Goal: Find specific page/section: Find specific page/section

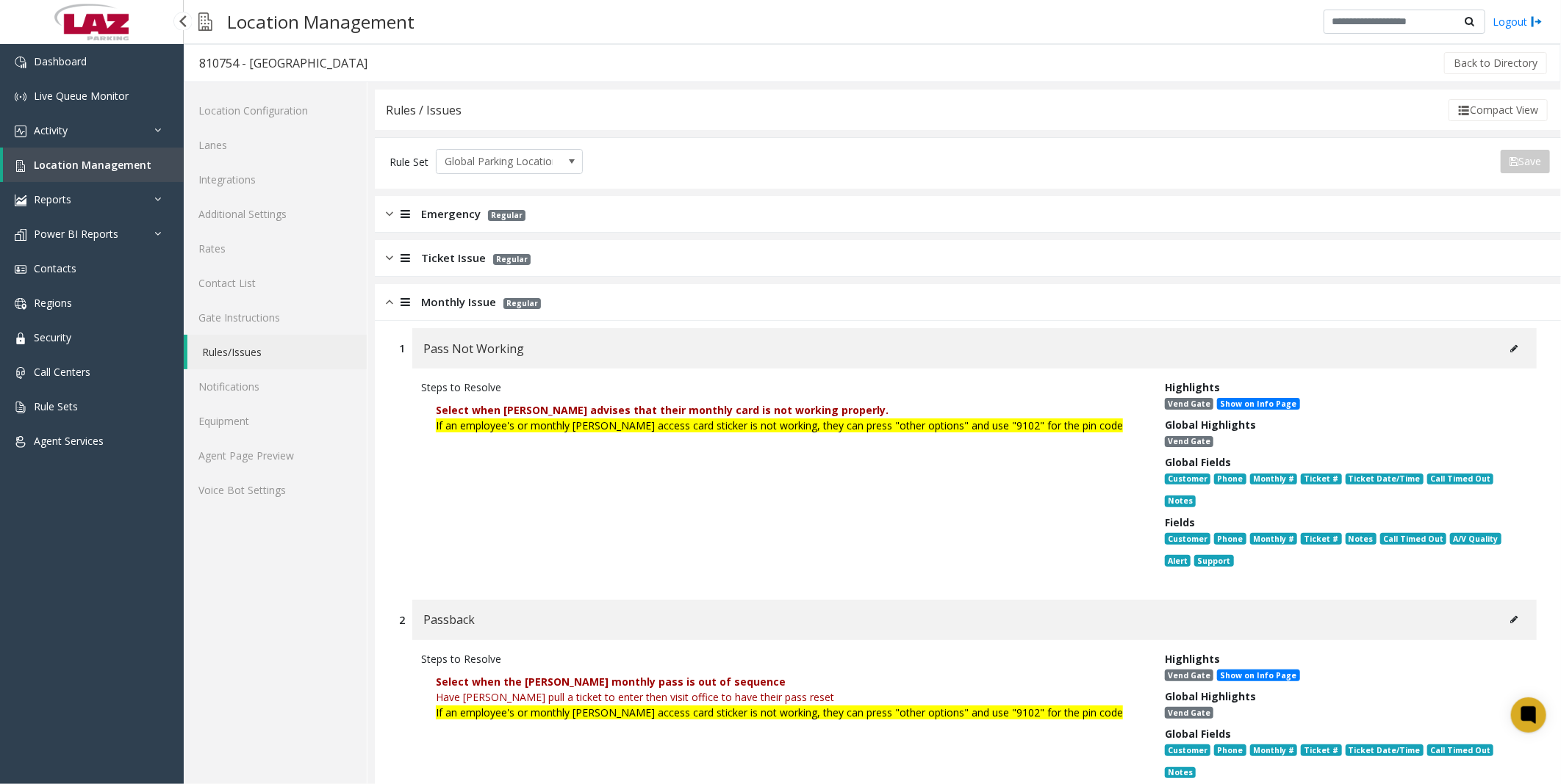
click at [92, 162] on span "Location Management" at bounding box center [93, 165] width 117 height 14
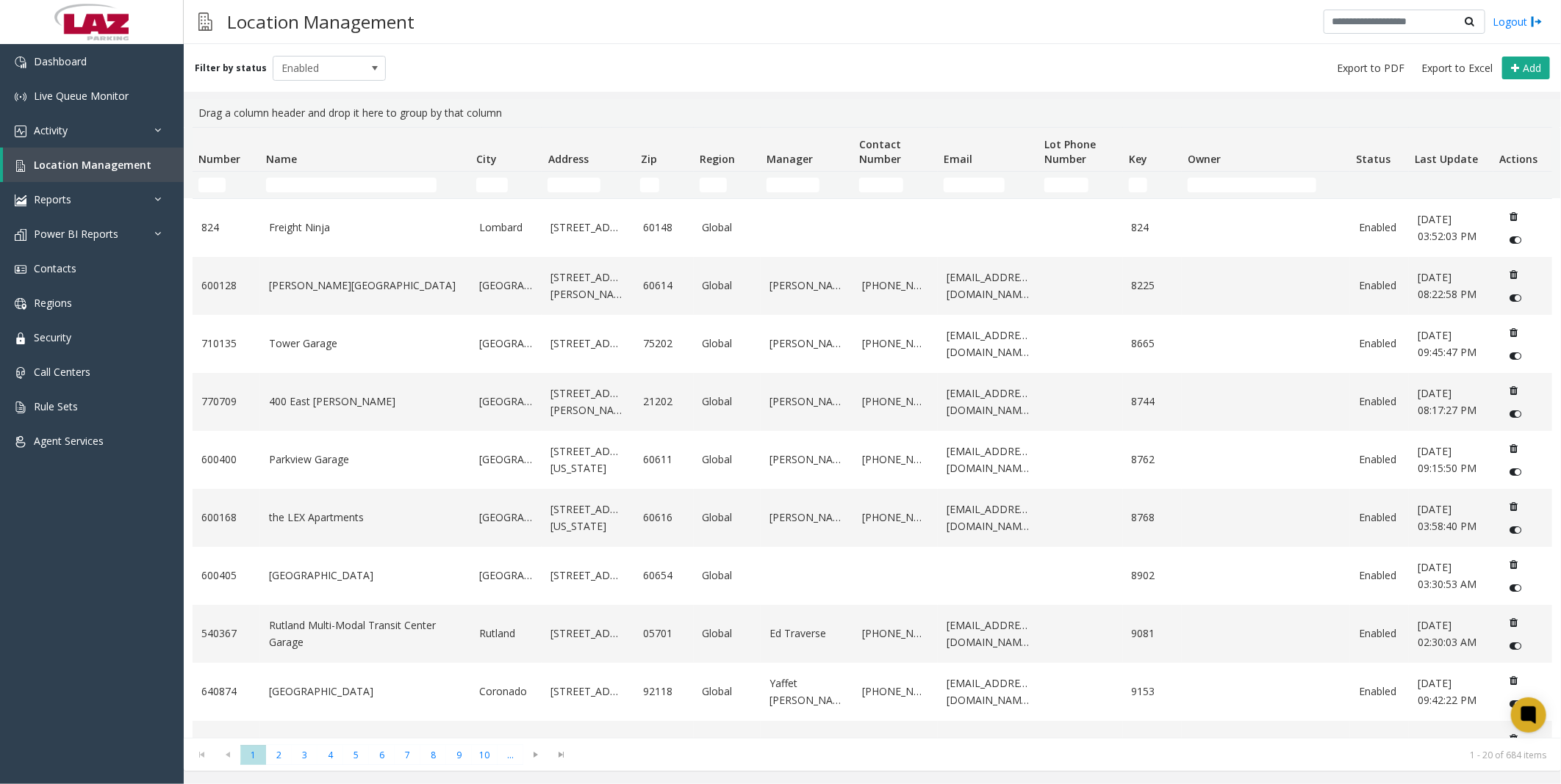
click at [342, 193] on td "Name Filter" at bounding box center [366, 186] width 210 height 27
click at [343, 186] on input "Name Filter" at bounding box center [351, 186] width 170 height 15
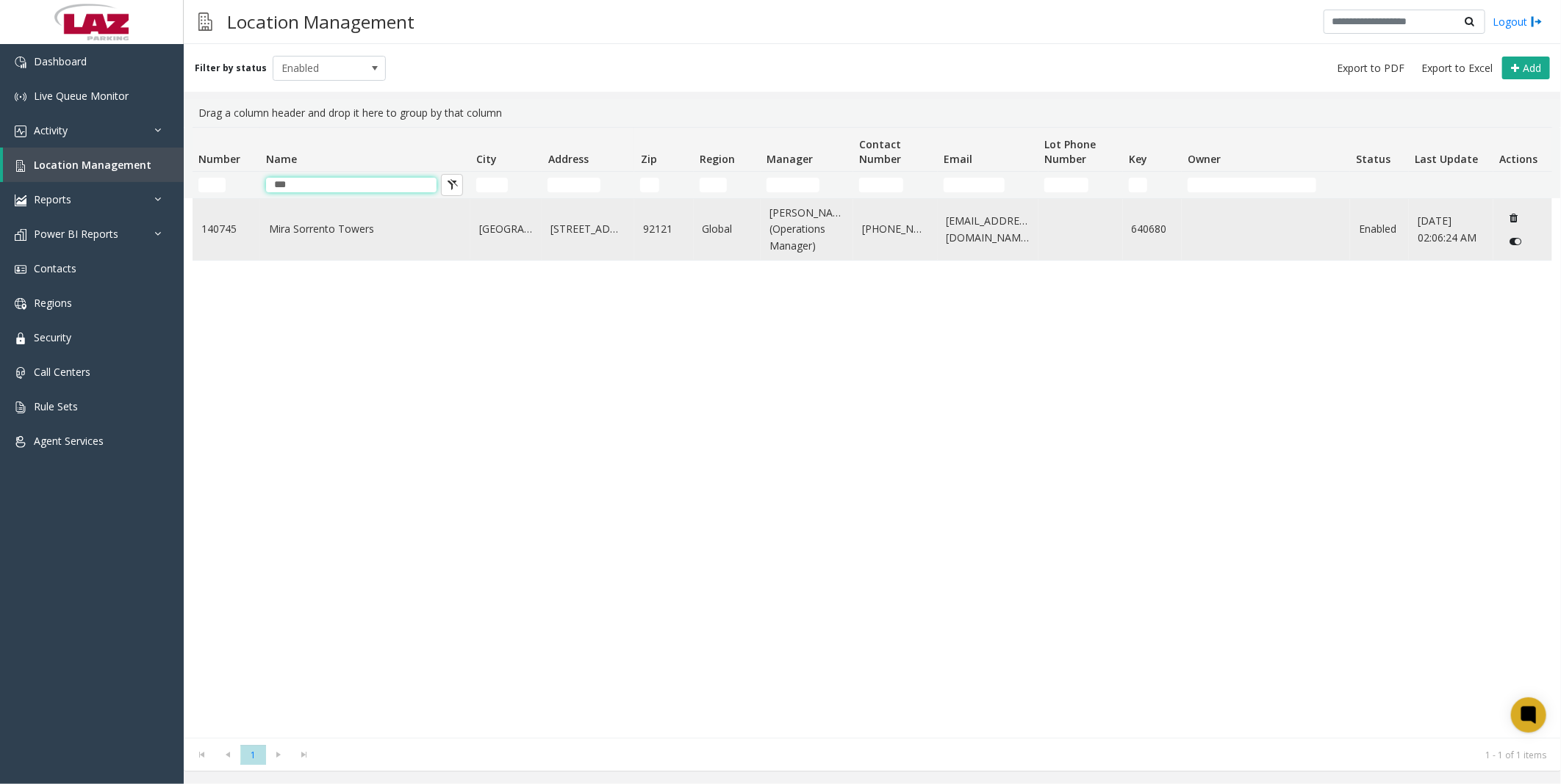
type input "***"
click at [351, 238] on link "Mira Sorrento Towers" at bounding box center [365, 228] width 192 height 16
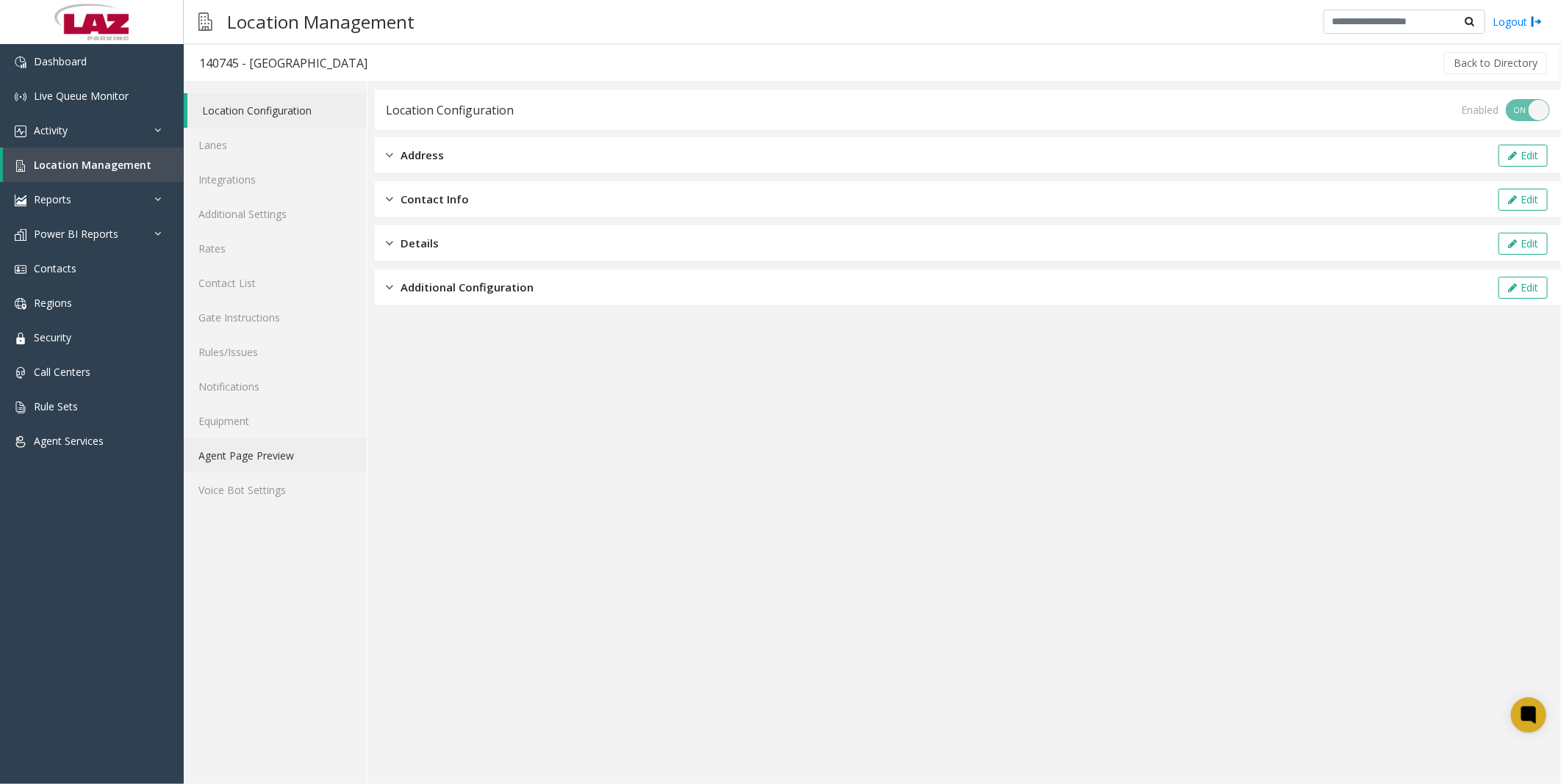
click at [246, 446] on link "Agent Page Preview" at bounding box center [275, 455] width 183 height 34
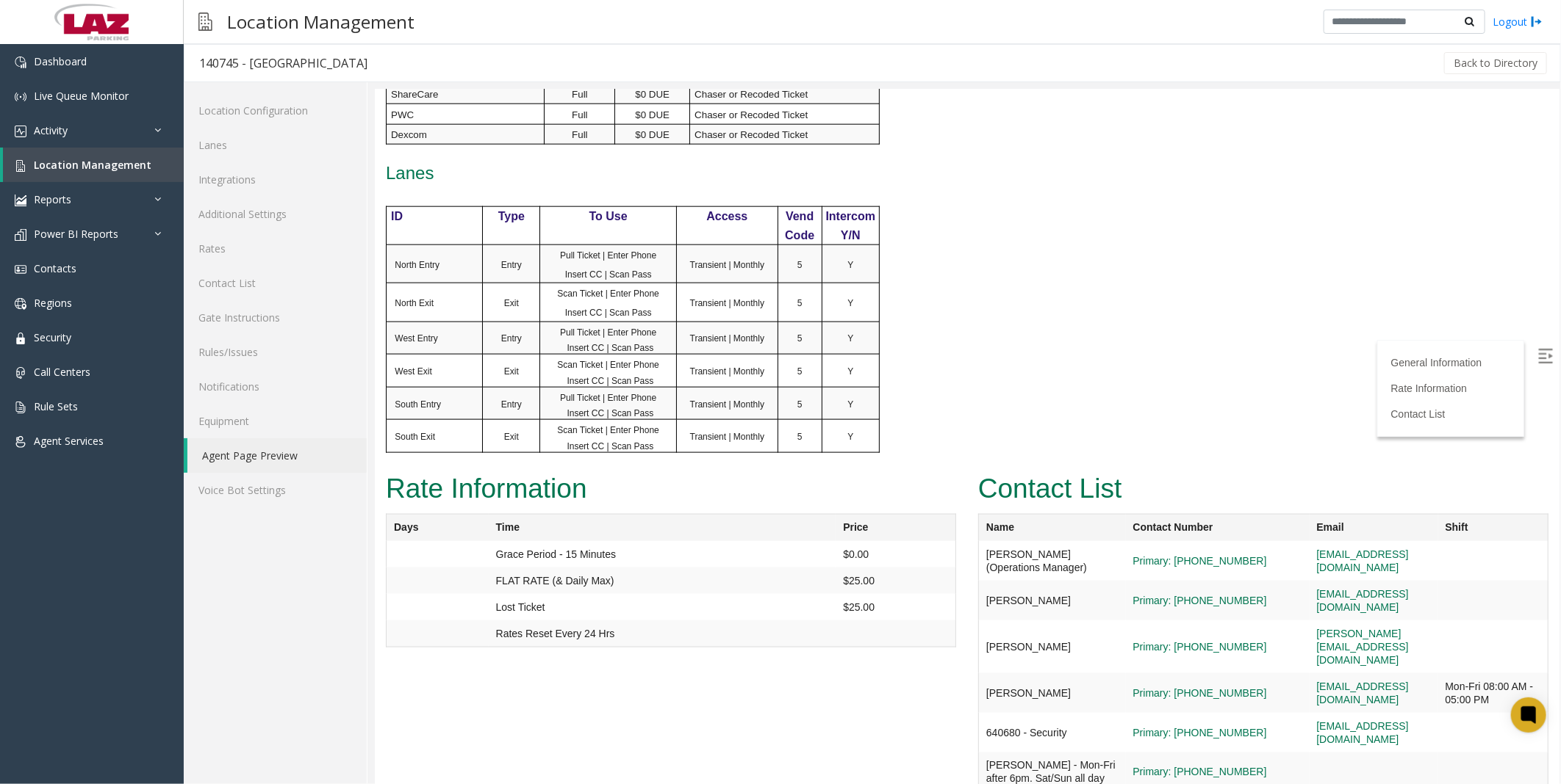
scroll to position [1096, 0]
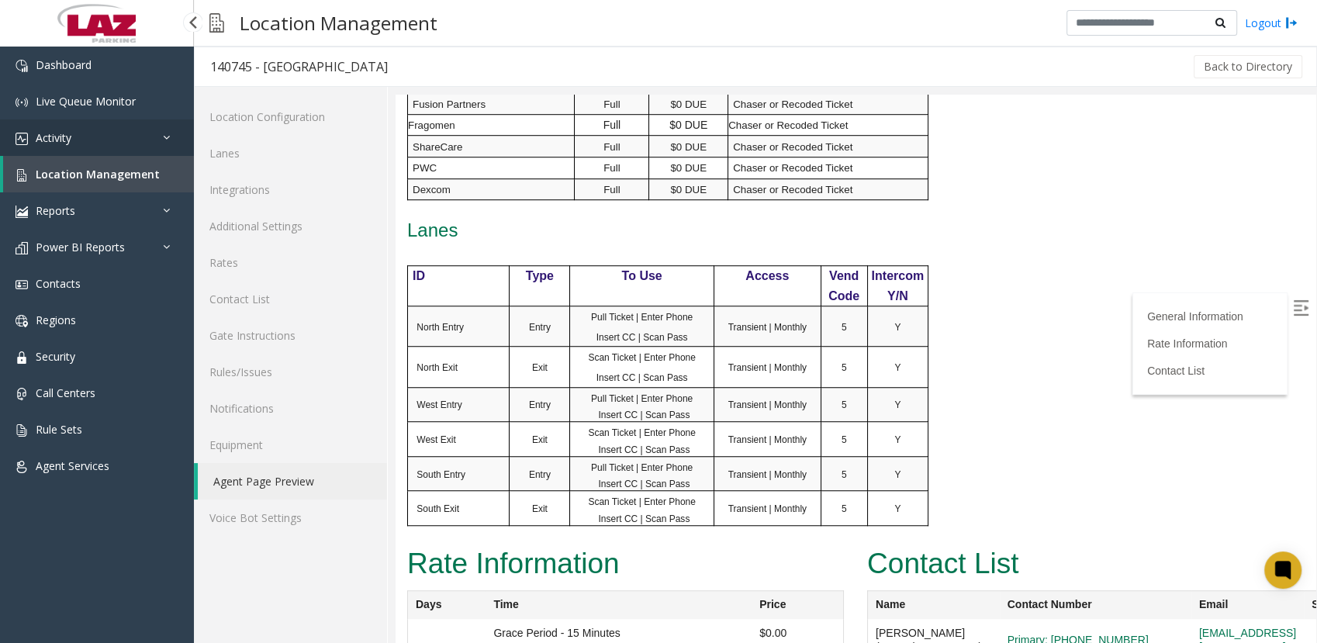
click at [57, 140] on span "Activity" at bounding box center [54, 137] width 36 height 15
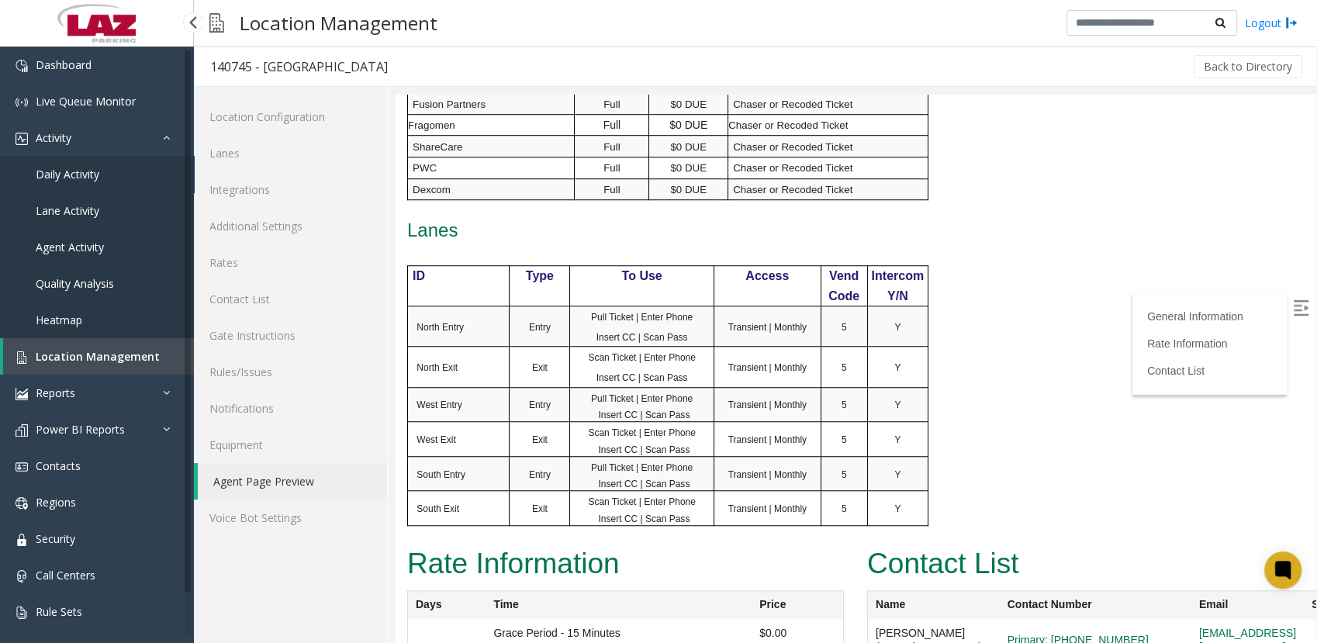
click at [73, 169] on span "Daily Activity" at bounding box center [68, 174] width 64 height 15
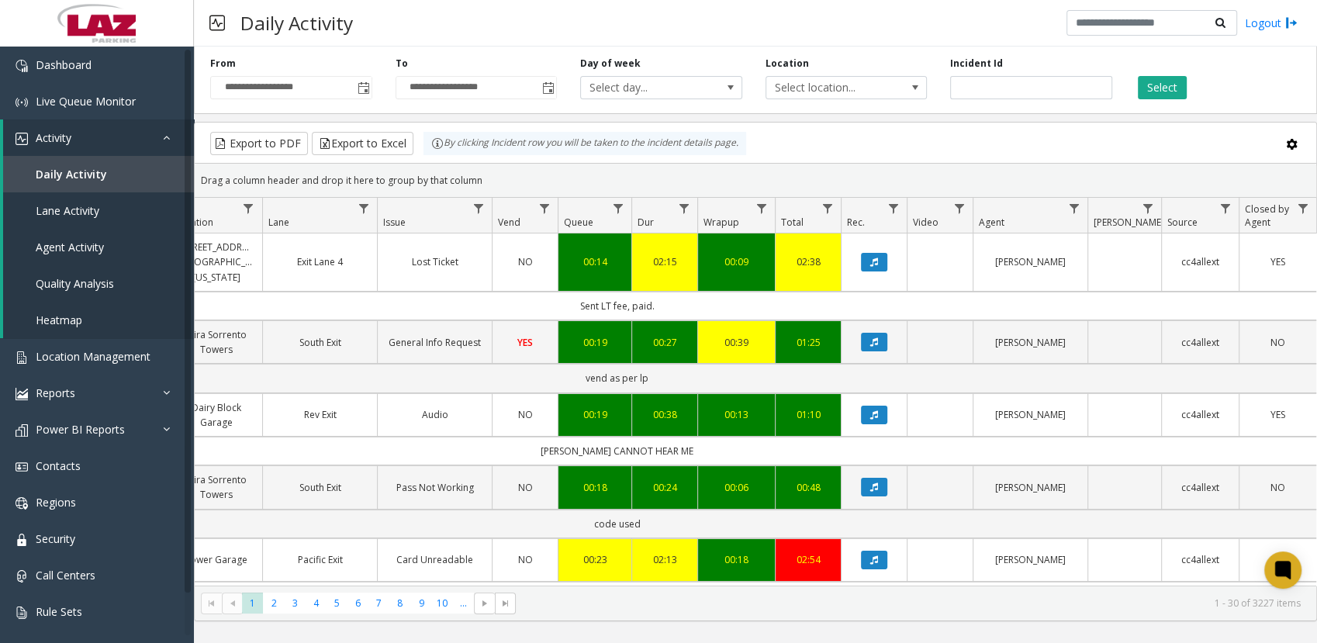
scroll to position [0, 312]
click at [1071, 204] on span "Data table" at bounding box center [1073, 208] width 12 height 12
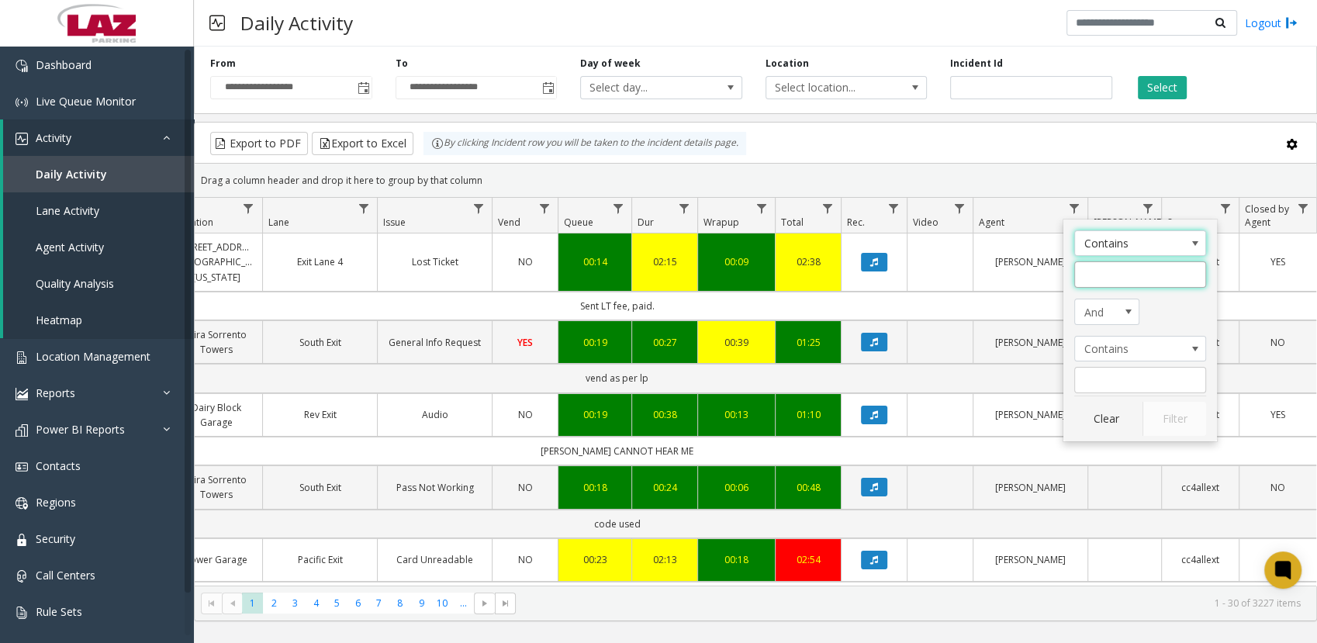
click at [1109, 279] on input "Agent Filter" at bounding box center [1140, 274] width 132 height 26
type input "****"
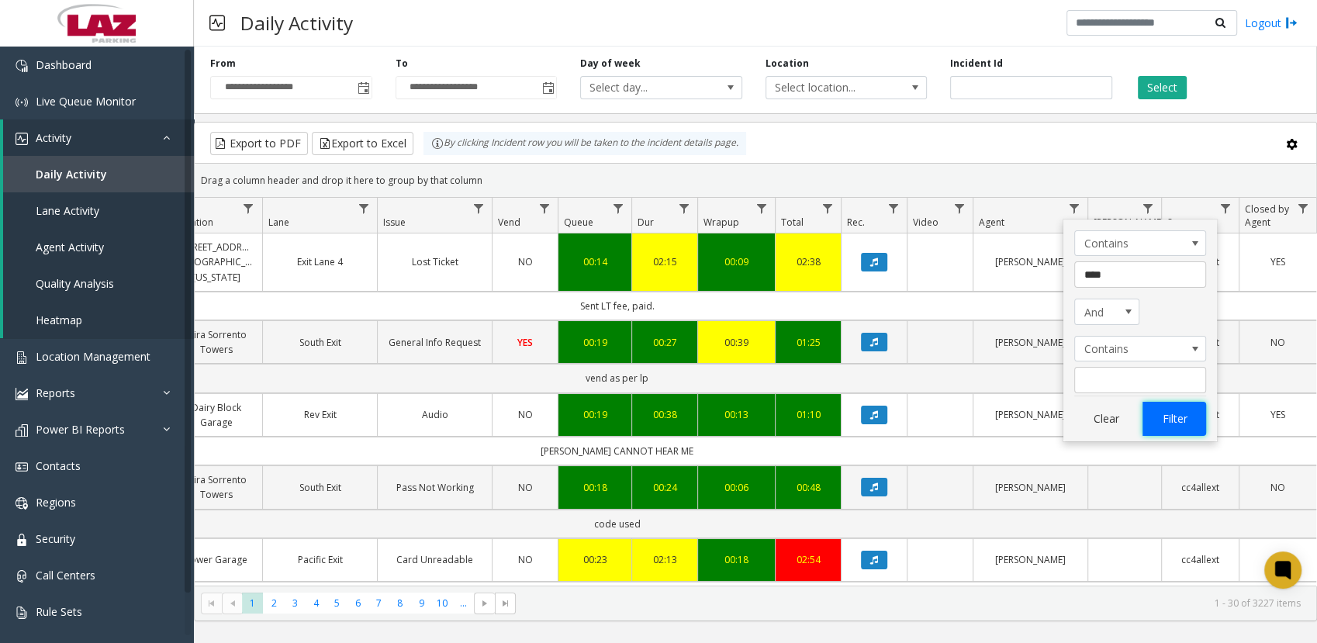
click at [1174, 415] on button "Filter" at bounding box center [1175, 419] width 64 height 34
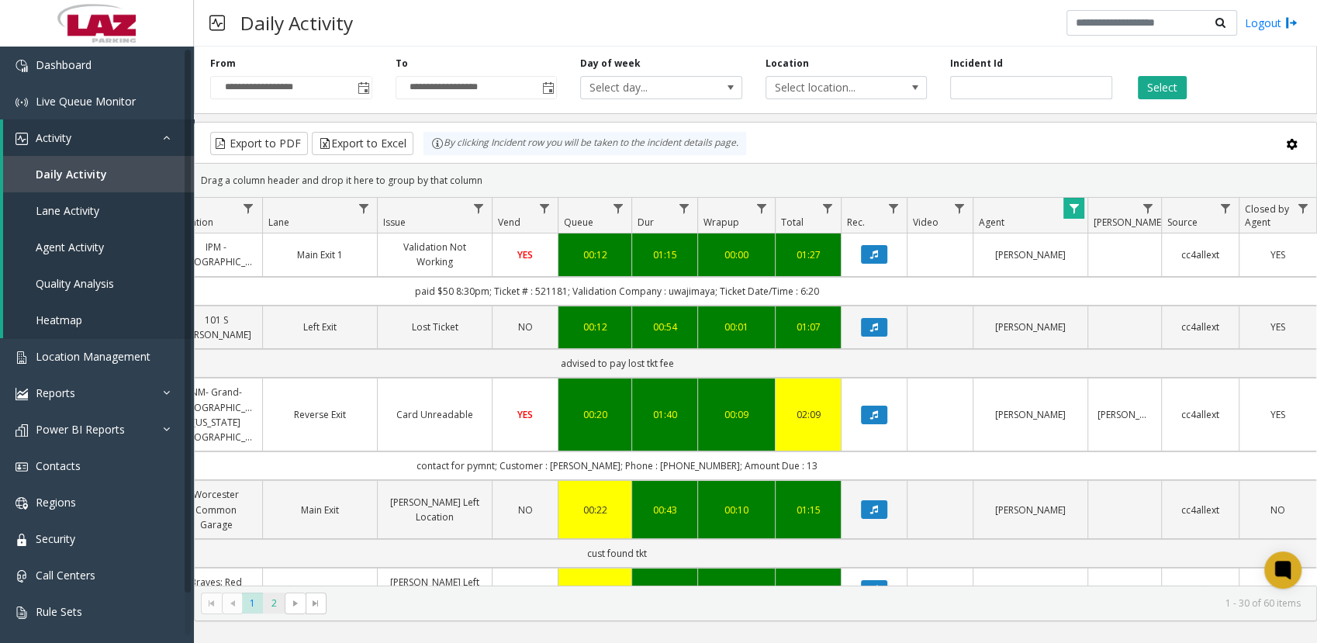
click at [277, 600] on span "2" at bounding box center [273, 603] width 21 height 21
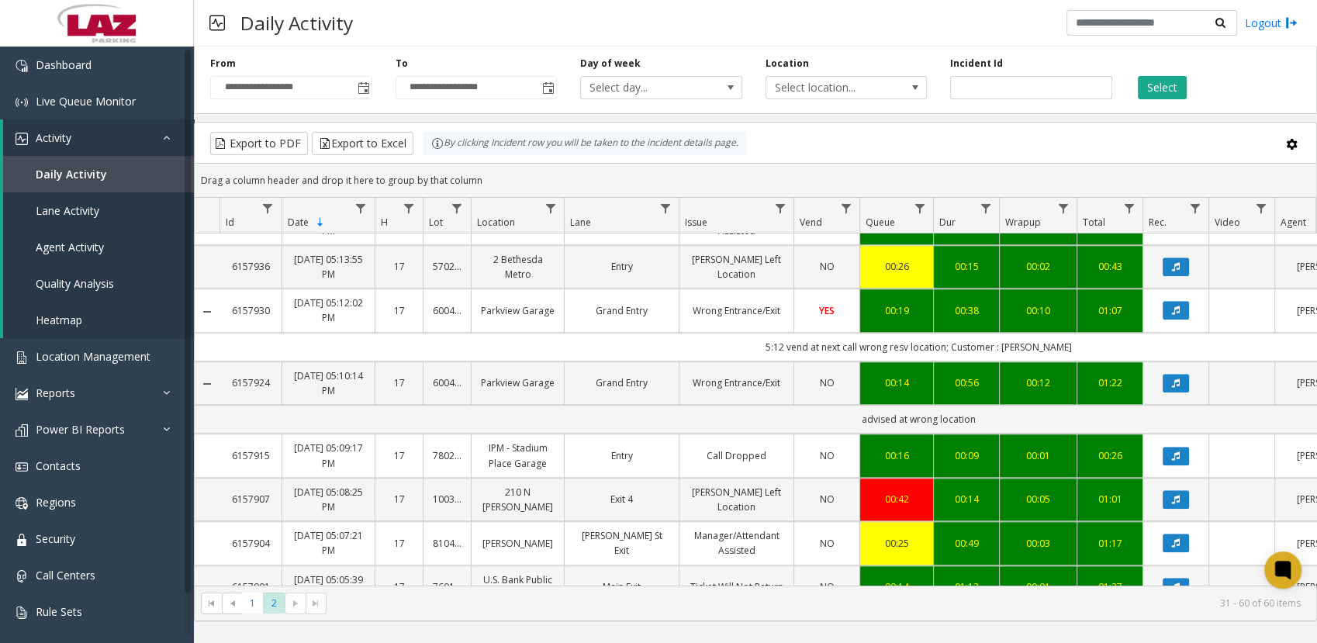
scroll to position [1530, 0]
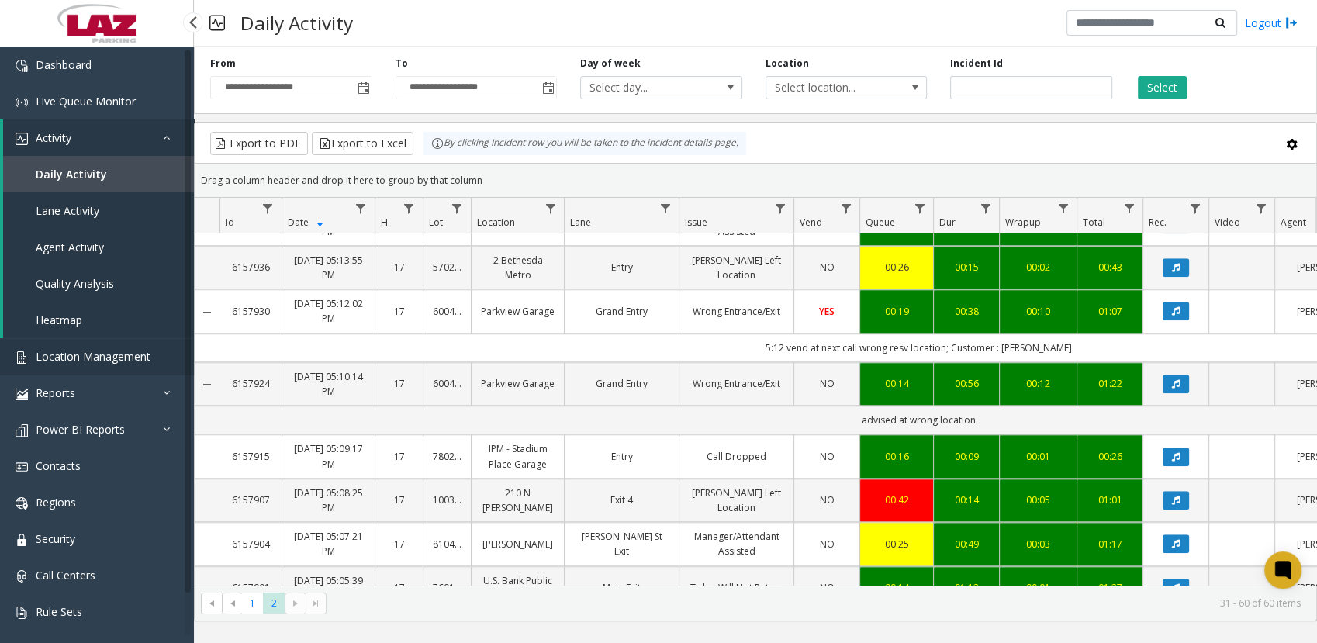
click at [77, 351] on span "Location Management" at bounding box center [93, 356] width 115 height 15
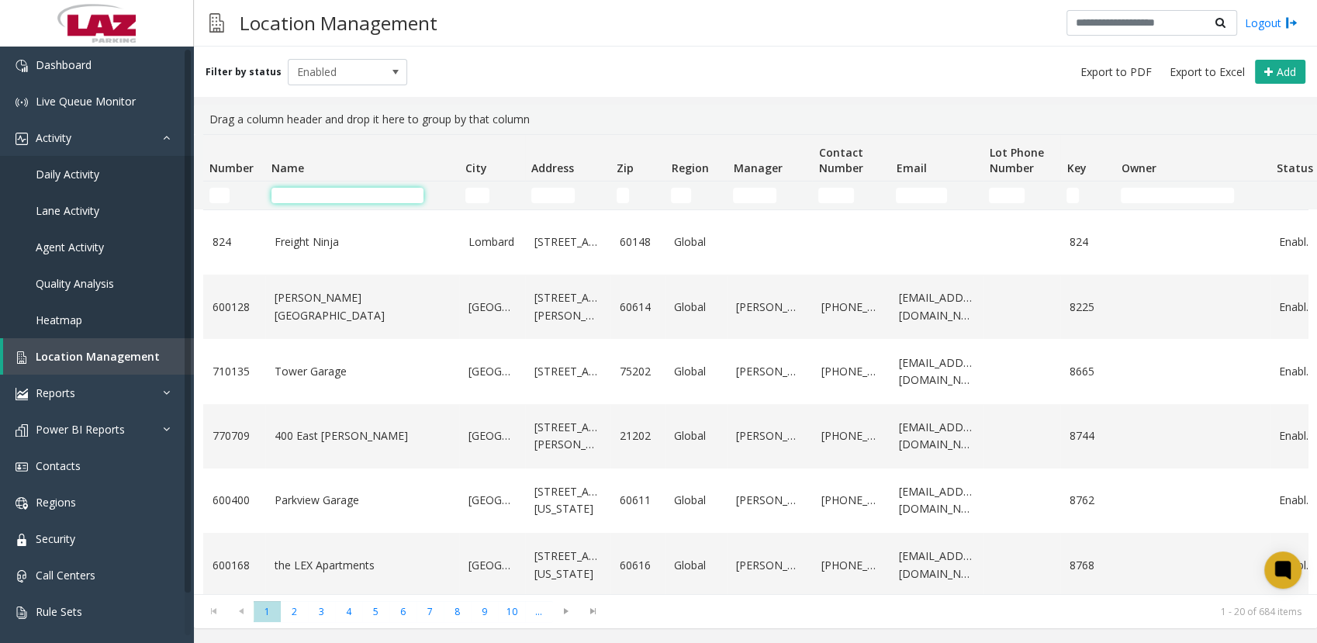
click at [337, 195] on input "Name Filter" at bounding box center [348, 196] width 152 height 16
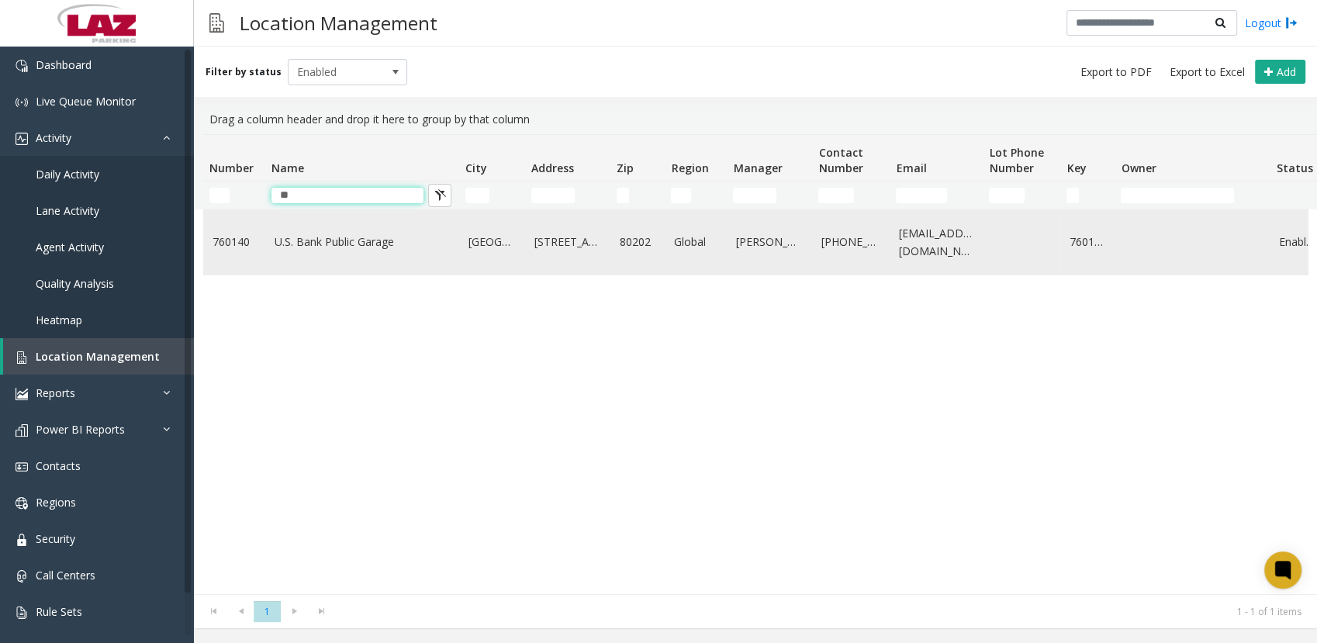
type input "**"
click at [334, 242] on link "U.S. Bank Public Garage" at bounding box center [362, 241] width 175 height 17
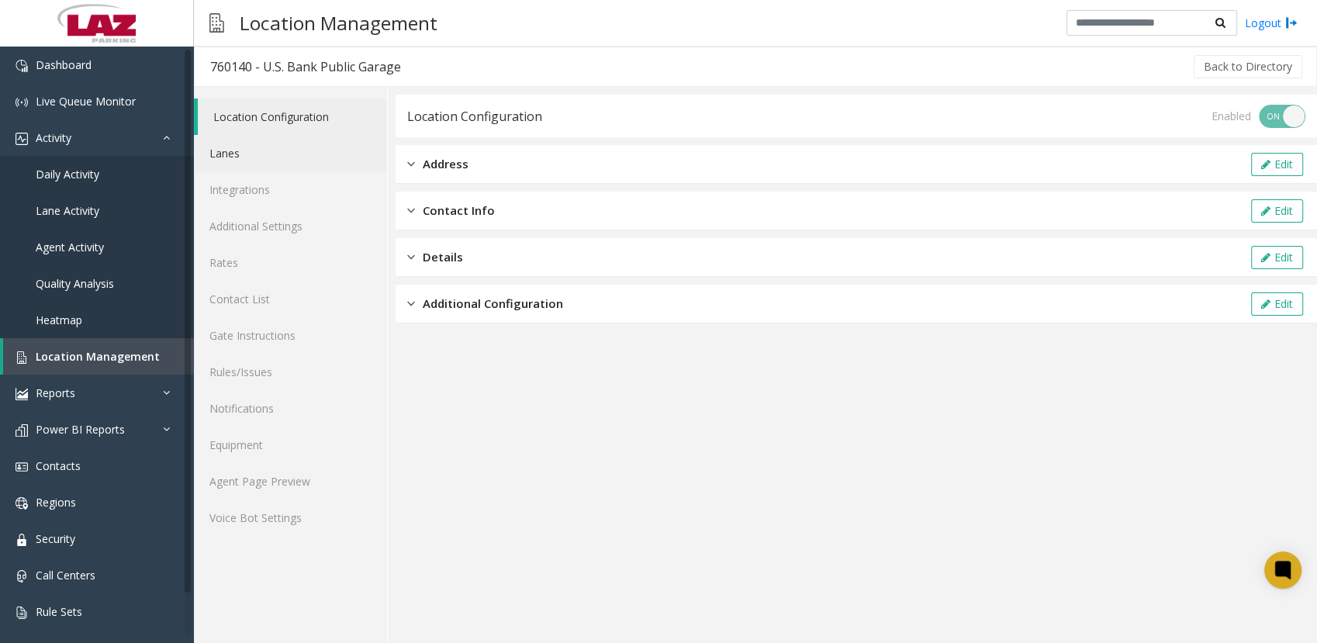
click at [272, 152] on link "Lanes" at bounding box center [290, 153] width 193 height 36
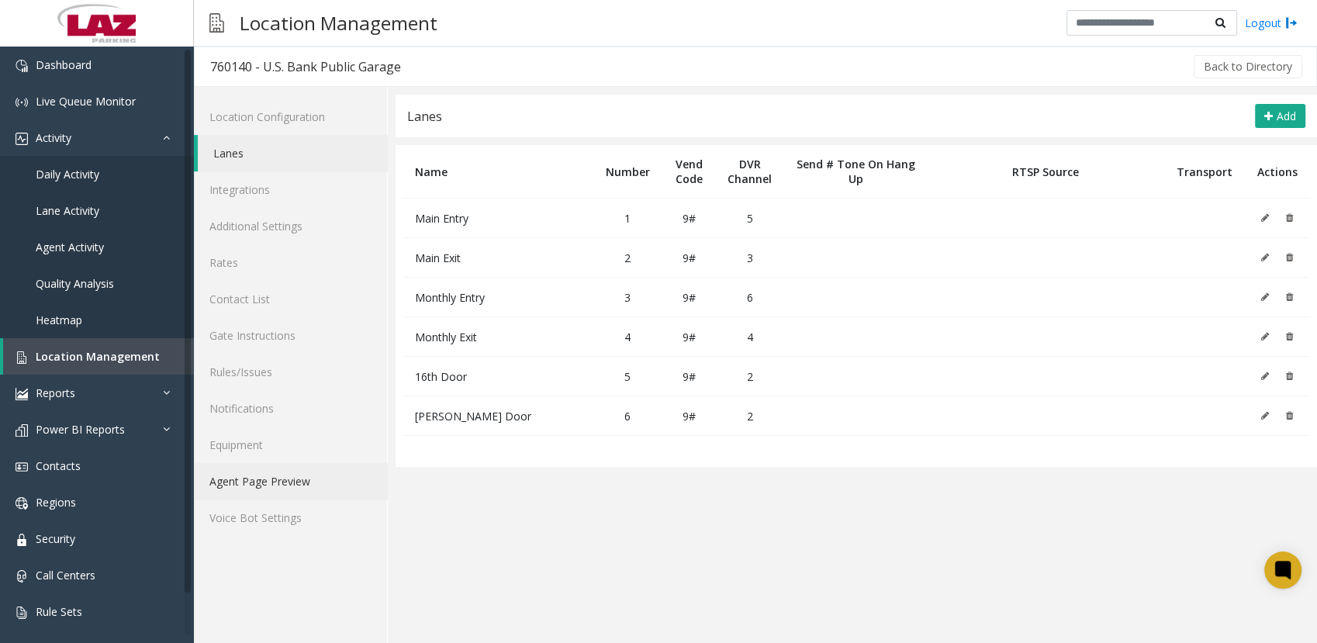
click at [243, 490] on link "Agent Page Preview" at bounding box center [290, 481] width 193 height 36
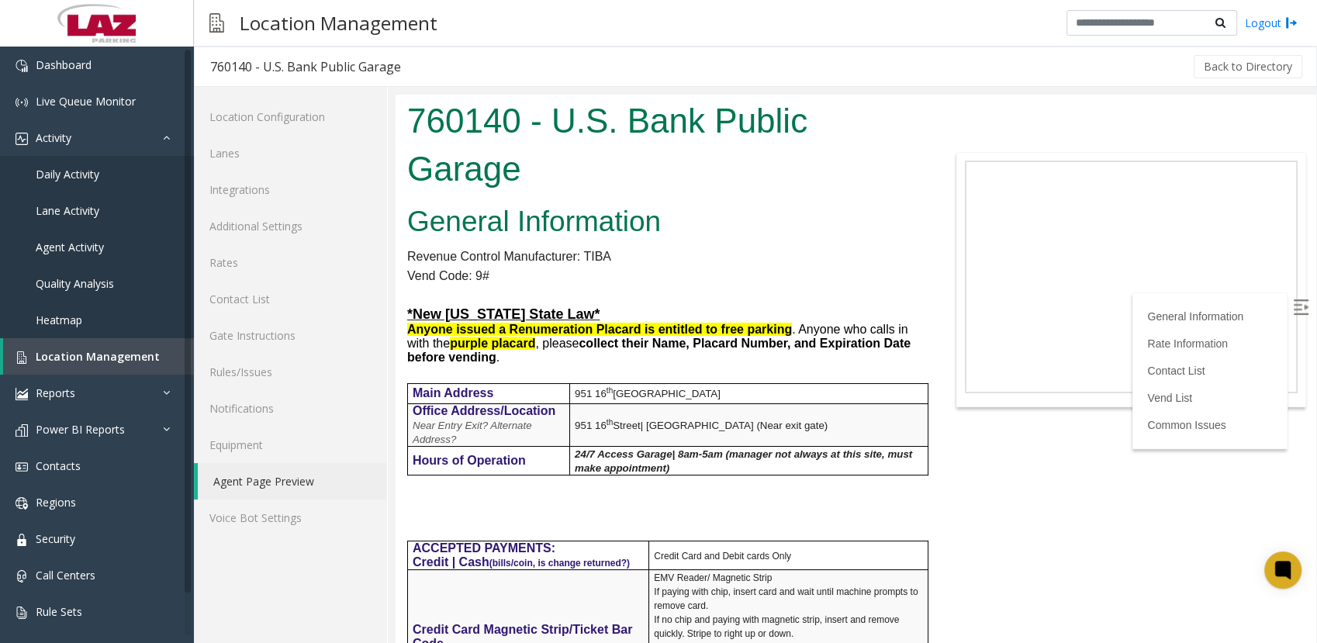
click at [710, 272] on p "Vend Code: 9#" at bounding box center [664, 276] width 514 height 20
click at [645, 274] on p "Vend Code: 9#" at bounding box center [664, 276] width 514 height 20
click at [586, 268] on p "Vend Code: 9#" at bounding box center [664, 276] width 514 height 20
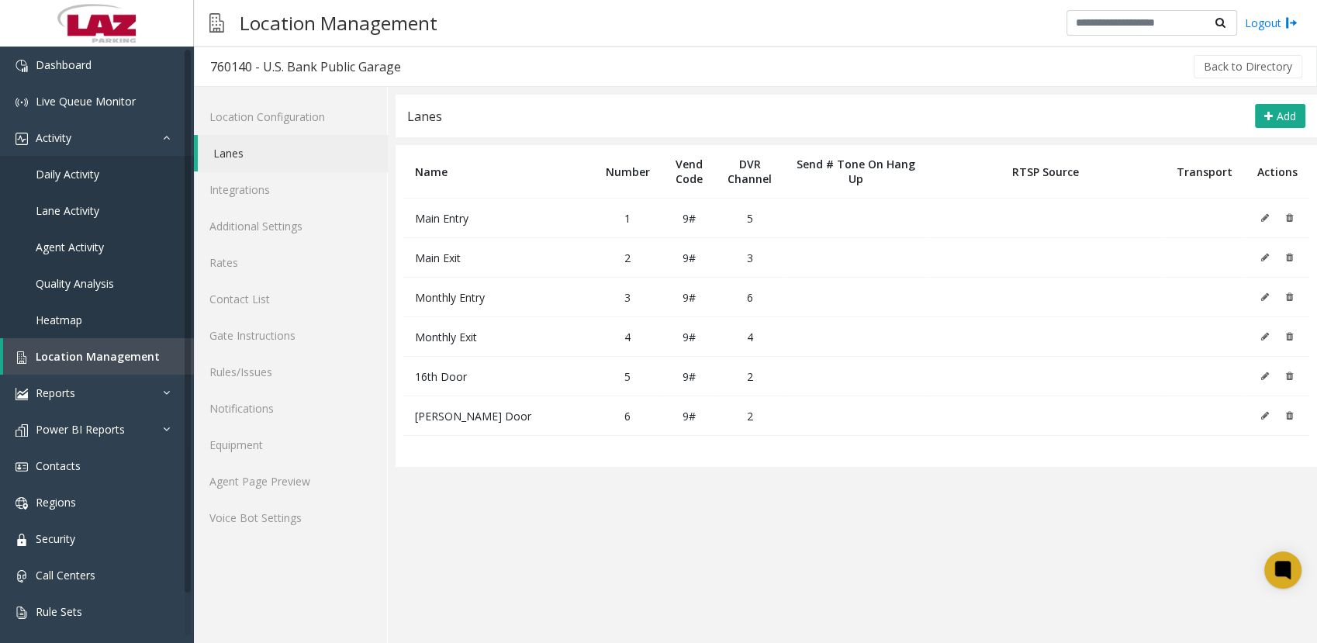
click at [748, 119] on div "Lanes Add" at bounding box center [857, 116] width 922 height 43
click at [60, 184] on link "Daily Activity" at bounding box center [97, 174] width 194 height 36
